Goal: Task Accomplishment & Management: Use online tool/utility

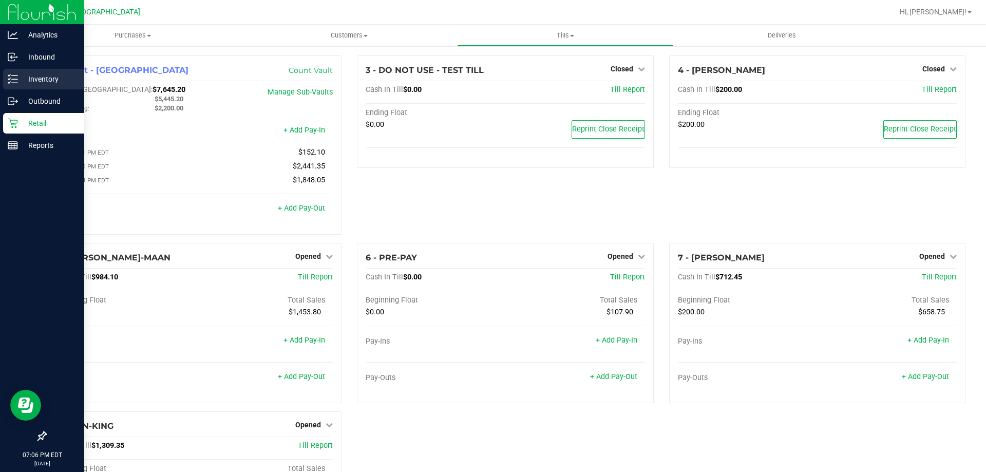
click at [24, 81] on p "Inventory" at bounding box center [49, 79] width 62 height 12
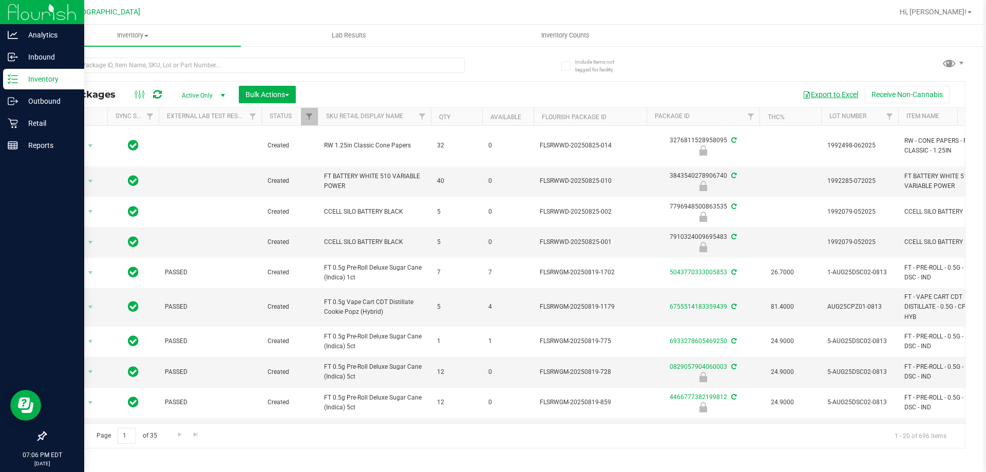
click at [827, 99] on button "Export to Excel" at bounding box center [830, 94] width 69 height 17
click at [17, 124] on icon at bounding box center [13, 123] width 10 height 10
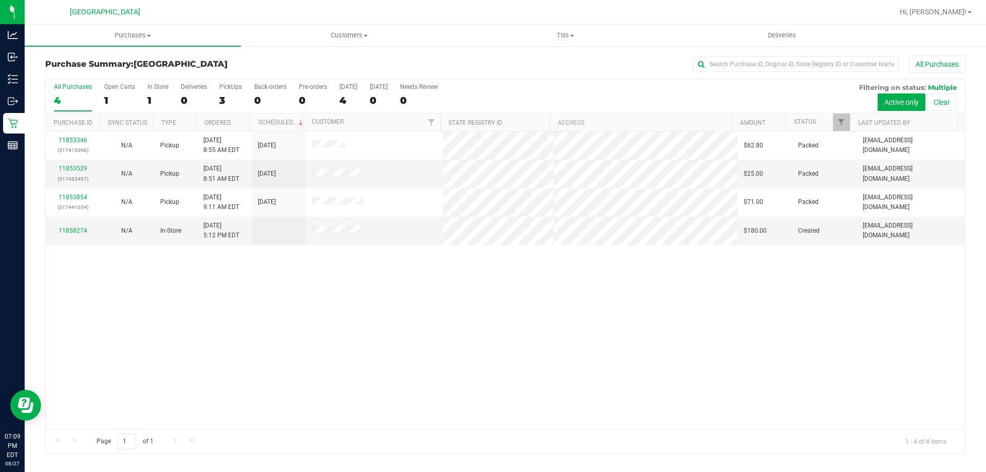
click at [345, 331] on div "11853346 (317415096) N/A Pickup [DATE] 8:55 AM EDT 8/27/2025 $62.80 Packed [EMA…" at bounding box center [506, 280] width 920 height 297
click at [378, 430] on div "Page 1 of 1 1 - 4 of 4 items" at bounding box center [506, 441] width 920 height 25
click at [538, 325] on div "11853346 (317415096) N/A Pickup [DATE] 8:55 AM EDT 8/27/2025 $62.80 Packed [EMA…" at bounding box center [506, 280] width 920 height 297
click at [579, 39] on span "Tills" at bounding box center [565, 35] width 215 height 9
click at [559, 62] on li "Manage tills" at bounding box center [565, 62] width 216 height 12
